Goal: Task Accomplishment & Management: Complete application form

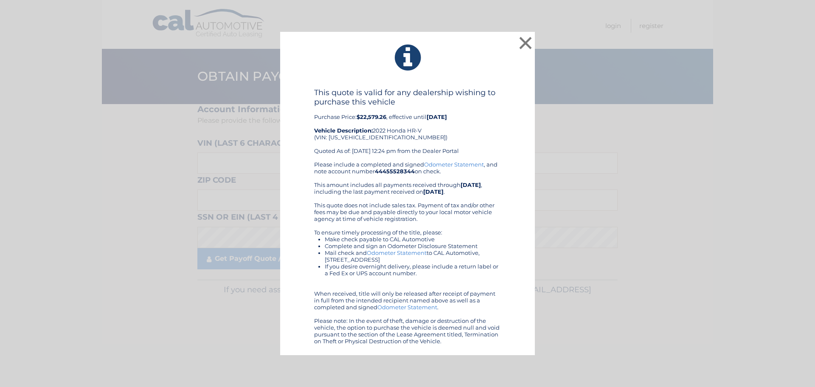
click at [364, 117] on b "$22,579.26" at bounding box center [372, 116] width 30 height 7
copy b "22,579.26"
click at [505, 98] on div "This quote is valid for any dealership wishing to purchase this vehicle Purchas…" at bounding box center [408, 216] width 234 height 256
click at [526, 43] on button "×" at bounding box center [525, 42] width 17 height 17
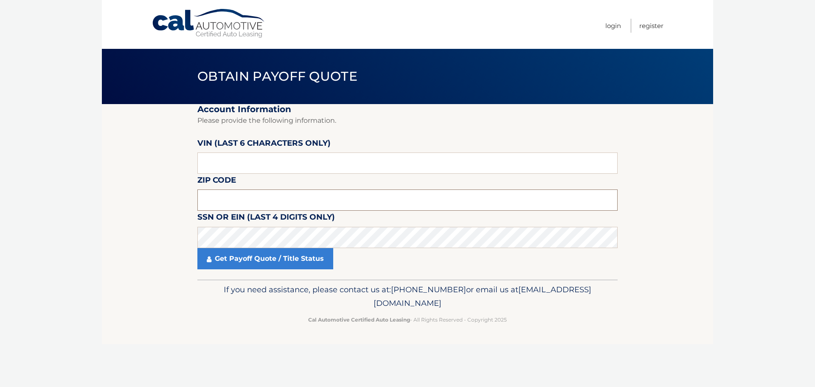
click at [374, 198] on input "text" at bounding box center [407, 199] width 420 height 21
type input "11801"
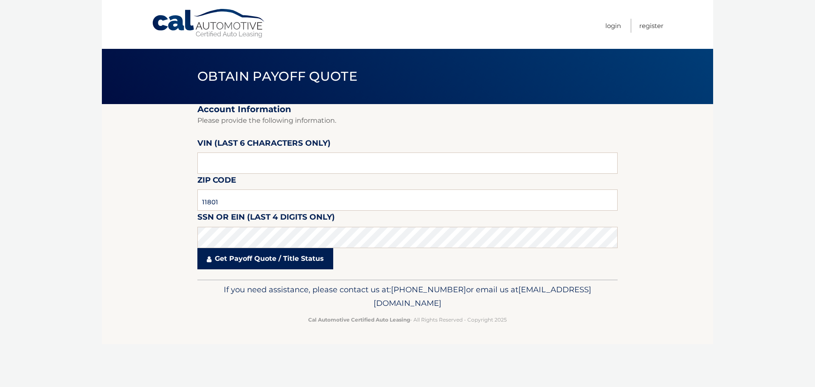
click at [279, 261] on link "Get Payoff Quote / Title Status" at bounding box center [265, 258] width 136 height 21
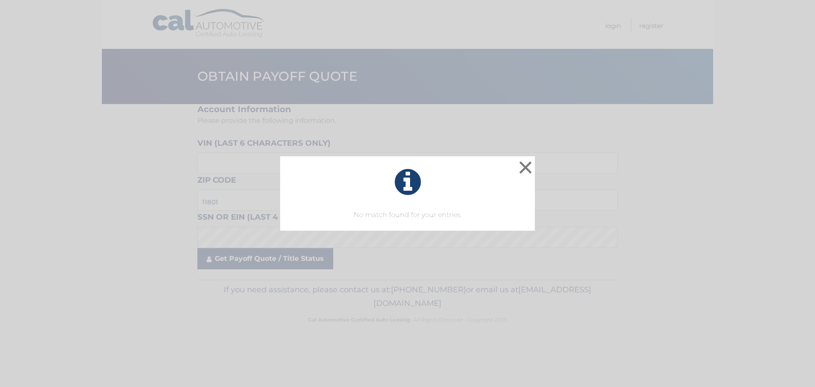
click at [289, 260] on div "× No match found for your entries. This is what you see on secong view Loading.…" at bounding box center [407, 193] width 815 height 387
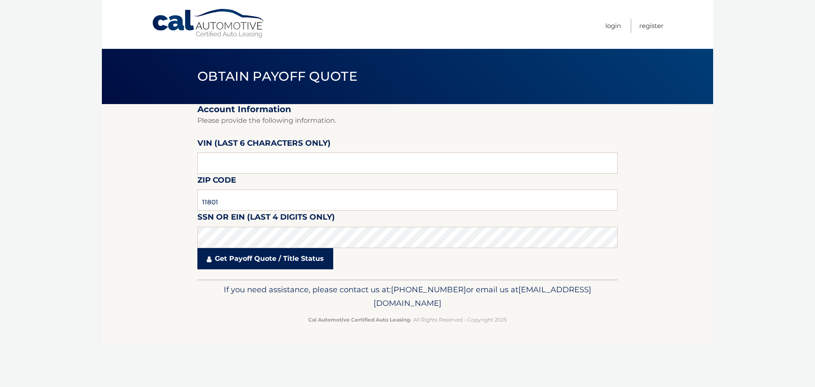
click at [289, 260] on link "Get Payoff Quote / Title Status" at bounding box center [265, 258] width 136 height 21
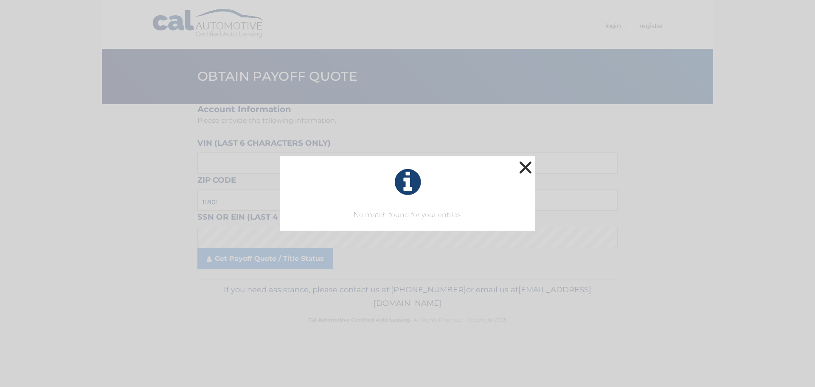
click at [532, 169] on button "×" at bounding box center [525, 167] width 17 height 17
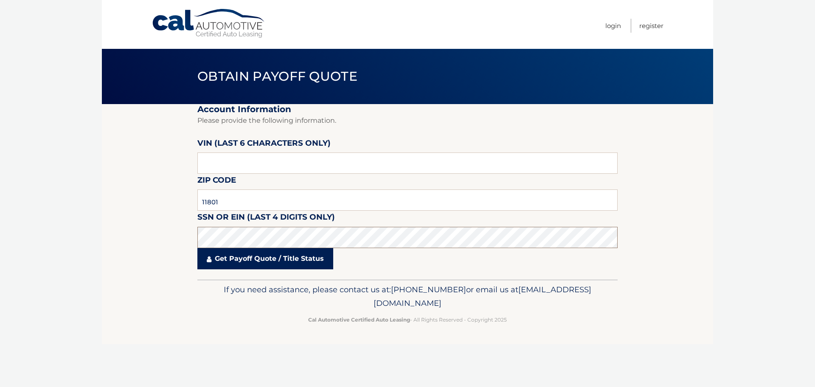
click button "For Originating Dealer" at bounding box center [0, 0] width 0 height 0
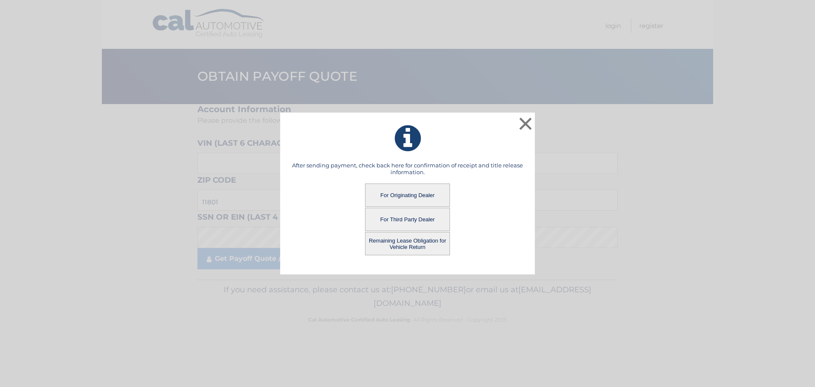
click at [403, 240] on button "Remaining Lease Obligation for Vehicle Return" at bounding box center [407, 243] width 85 height 23
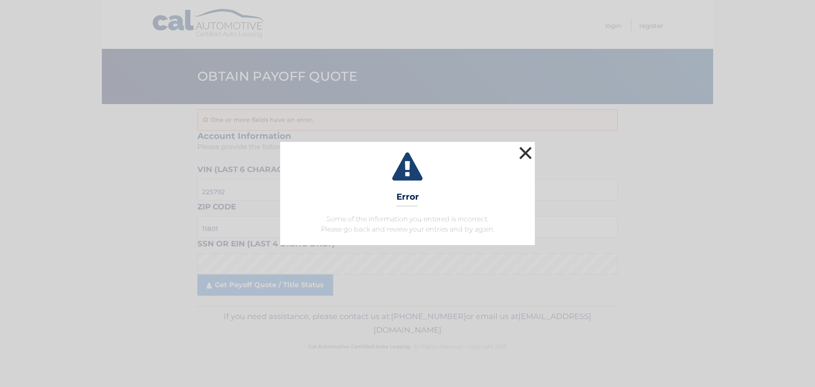
click at [523, 157] on button "×" at bounding box center [525, 152] width 17 height 17
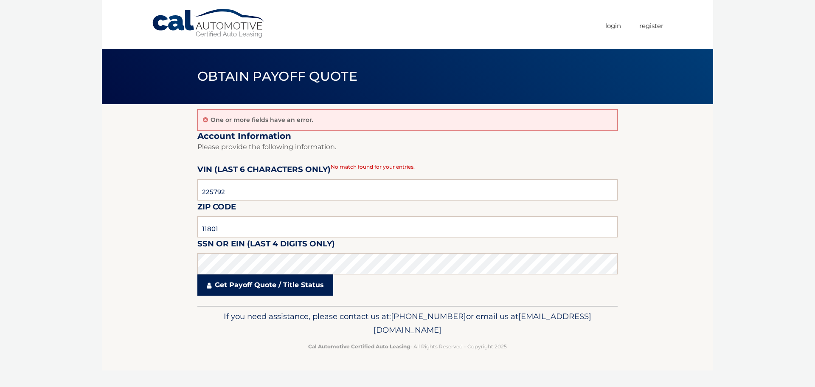
click at [263, 293] on link "Get Payoff Quote / Title Status" at bounding box center [265, 284] width 136 height 21
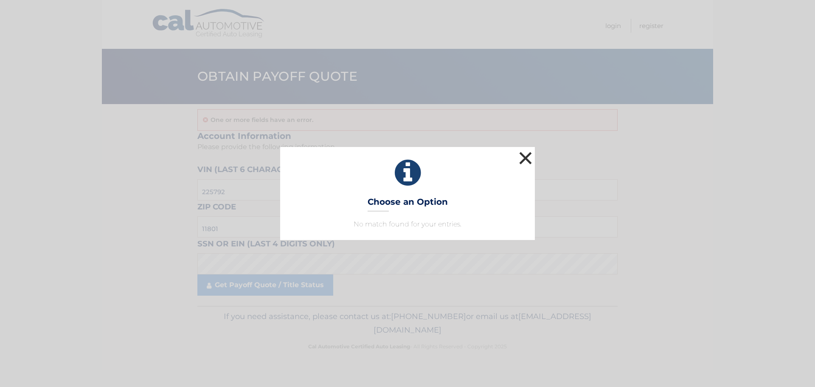
click at [523, 161] on button "×" at bounding box center [525, 157] width 17 height 17
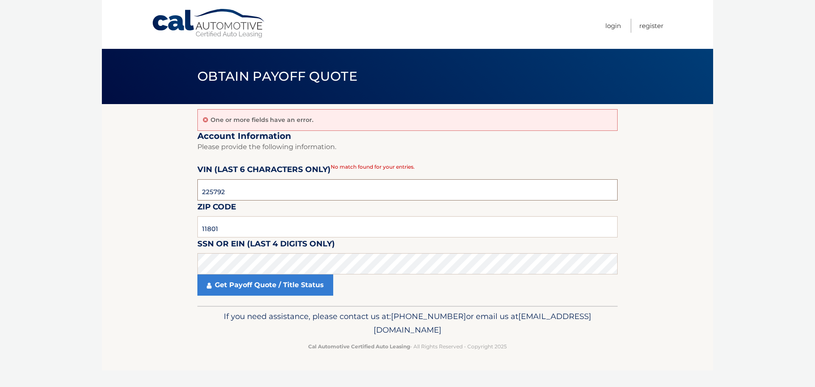
click at [292, 186] on input "225792" at bounding box center [407, 189] width 420 height 21
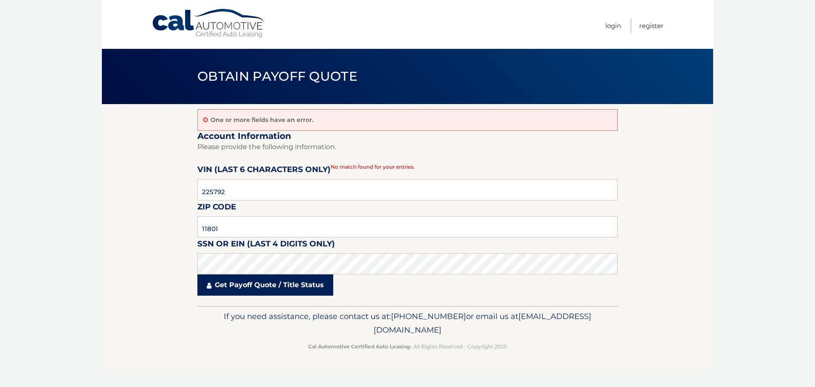
click at [285, 284] on link "Get Payoff Quote / Title Status" at bounding box center [265, 284] width 136 height 21
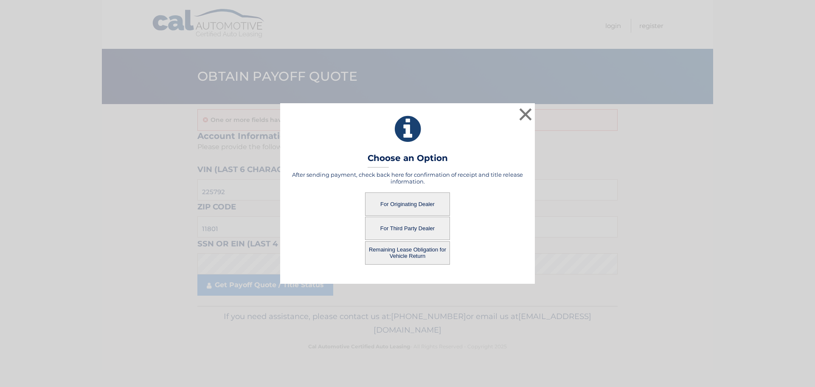
click at [386, 260] on button "Remaining Lease Obligation for Vehicle Return" at bounding box center [407, 252] width 85 height 23
click at [415, 251] on button "Remaining Lease Obligation for Vehicle Return" at bounding box center [407, 252] width 85 height 23
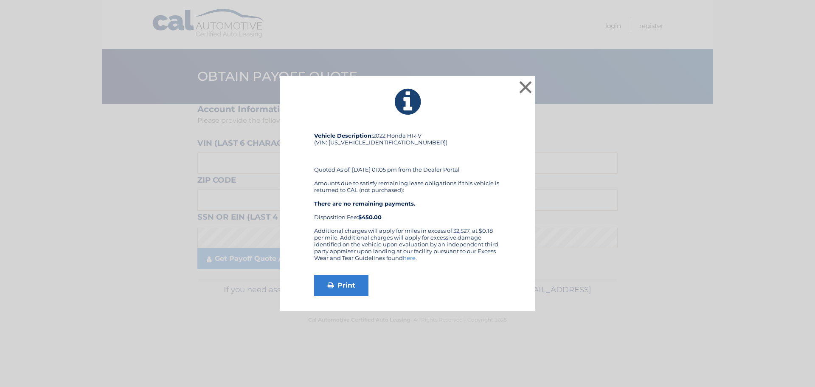
click at [268, 352] on div "× Vehicle Description: 2022 Honda HR-V (VIN: 3CZRU6H12NM774986) Quoted As of: 0…" at bounding box center [407, 193] width 815 height 387
